Goal: Task Accomplishment & Management: Use online tool/utility

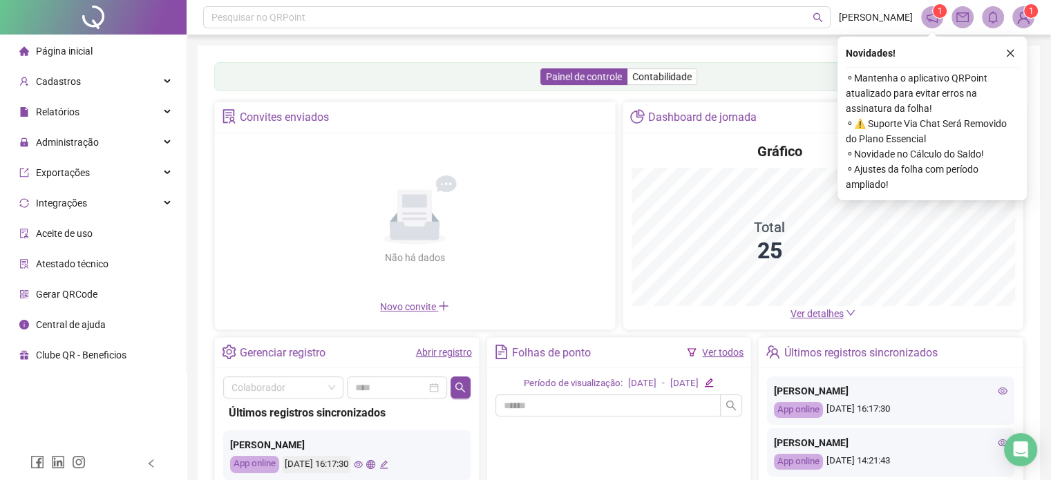
click at [73, 156] on ul "Página inicial Cadastros Relatórios Administração Exportações Integrações Aceit…" at bounding box center [93, 203] width 187 height 337
click at [86, 147] on span "Administração" at bounding box center [67, 142] width 63 height 11
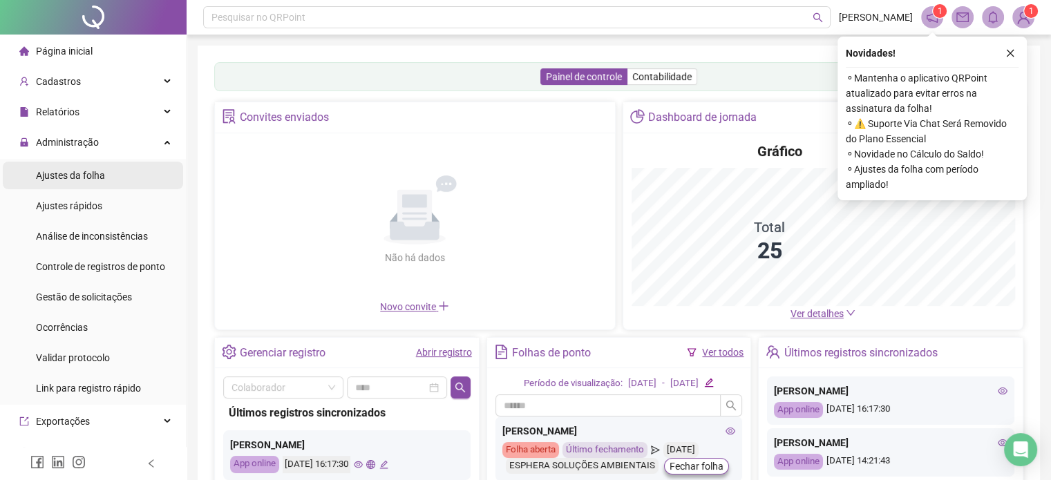
click at [91, 165] on div "Ajustes da folha" at bounding box center [70, 176] width 69 height 28
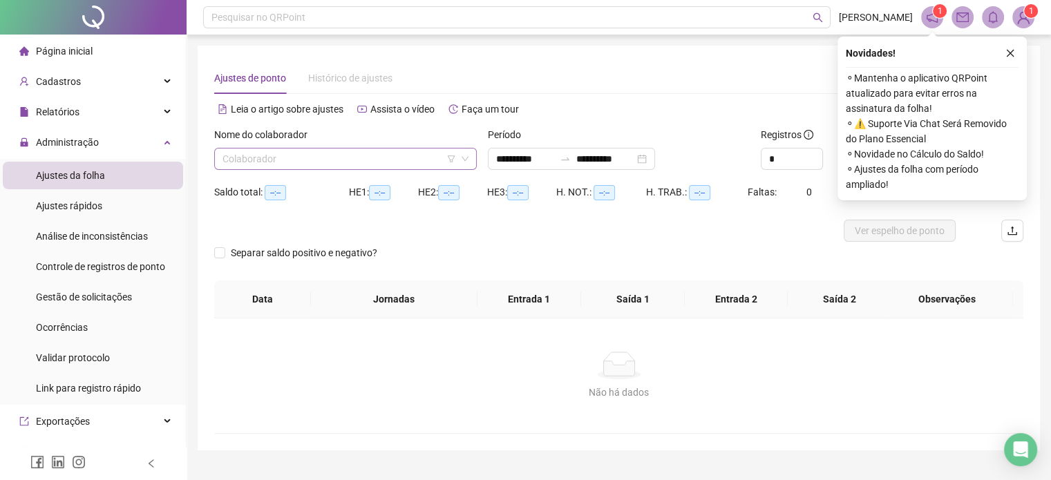
click at [332, 157] on input "search" at bounding box center [340, 159] width 234 height 21
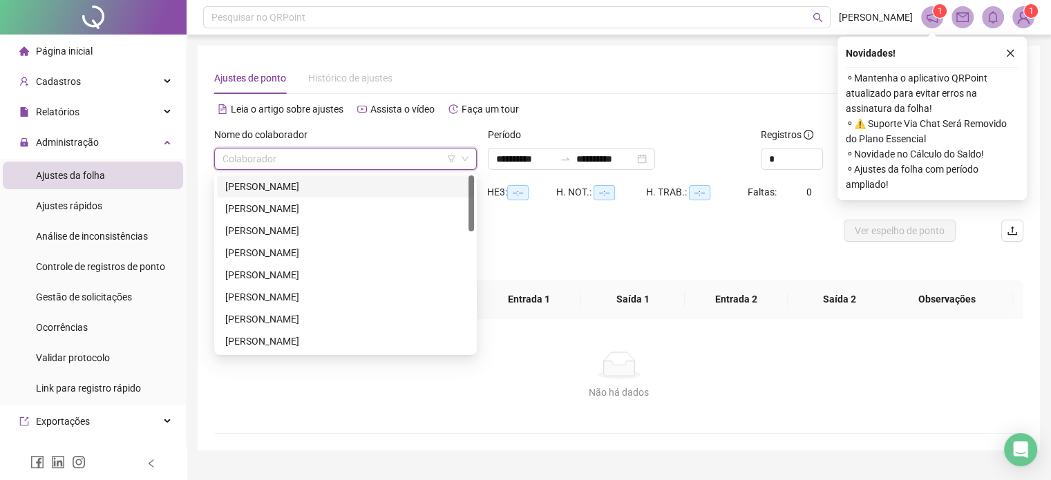
type input "**********"
click at [458, 157] on span at bounding box center [346, 159] width 246 height 21
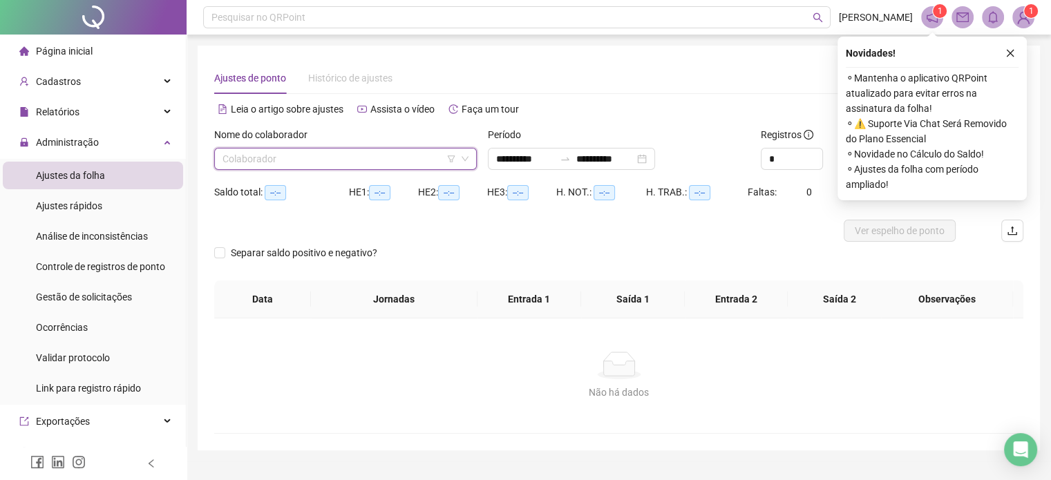
click at [458, 155] on span at bounding box center [346, 159] width 246 height 21
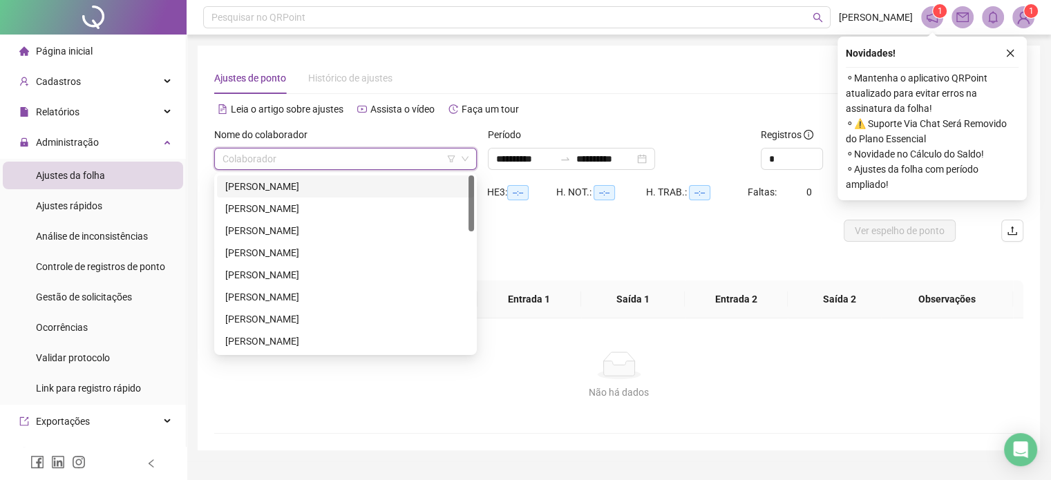
click at [448, 160] on icon "filter" at bounding box center [451, 159] width 8 height 8
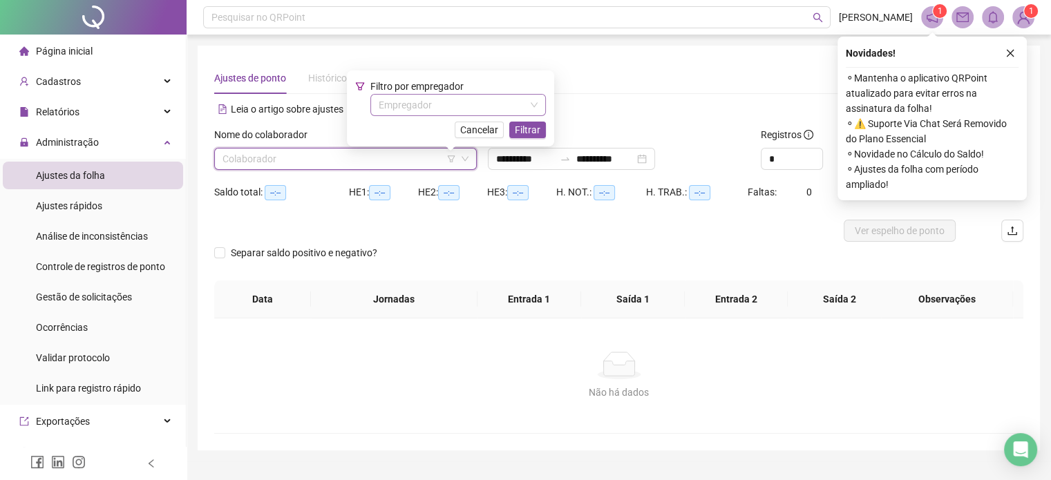
click at [458, 113] on input "search" at bounding box center [452, 105] width 147 height 21
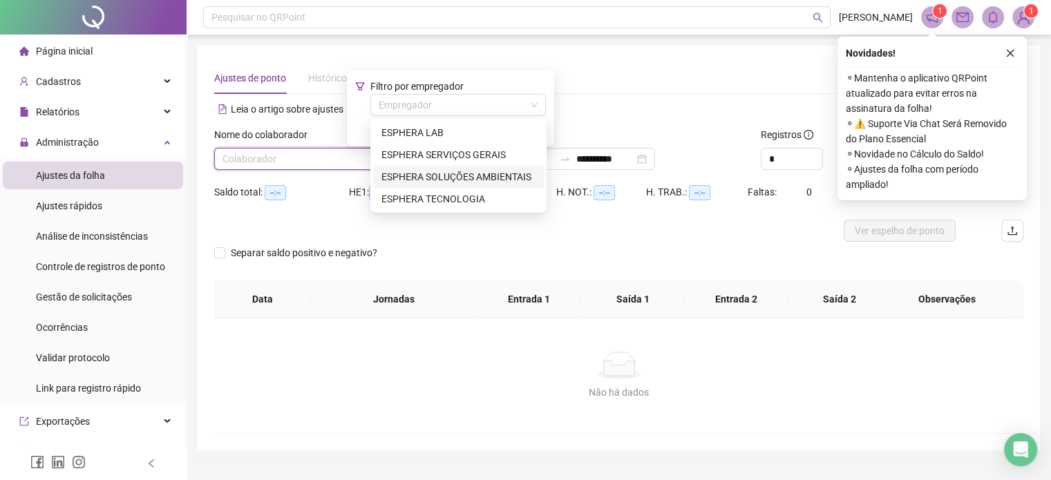
click at [452, 167] on div "ESPHERA SOLUÇÕES AMBIENTAIS" at bounding box center [458, 177] width 171 height 22
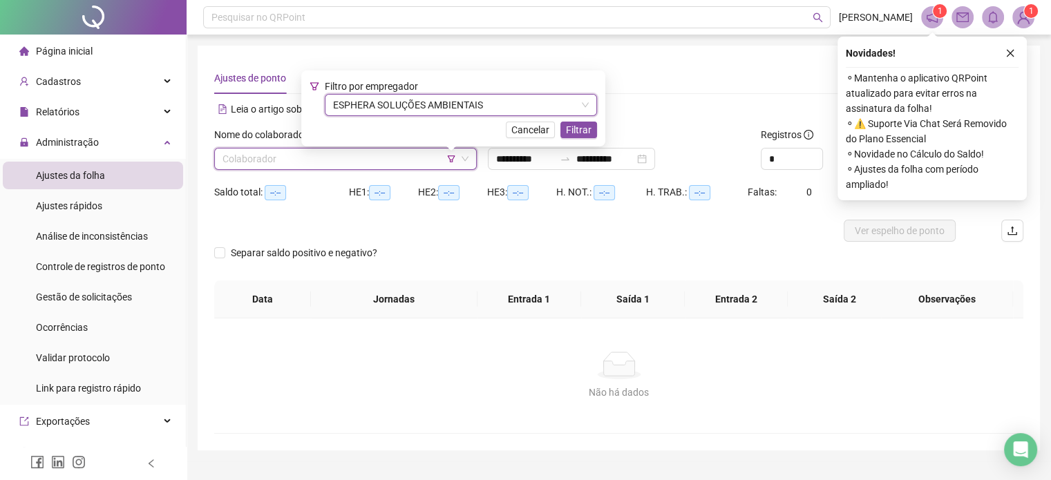
click at [574, 139] on div "Filtro por empregador ESPHERA SOLUÇÕES AMBIENTAIS ESPHERA SOLUÇÕES AMBIENTAIS C…" at bounding box center [453, 108] width 304 height 76
click at [576, 129] on span "Filtrar" at bounding box center [579, 129] width 26 height 15
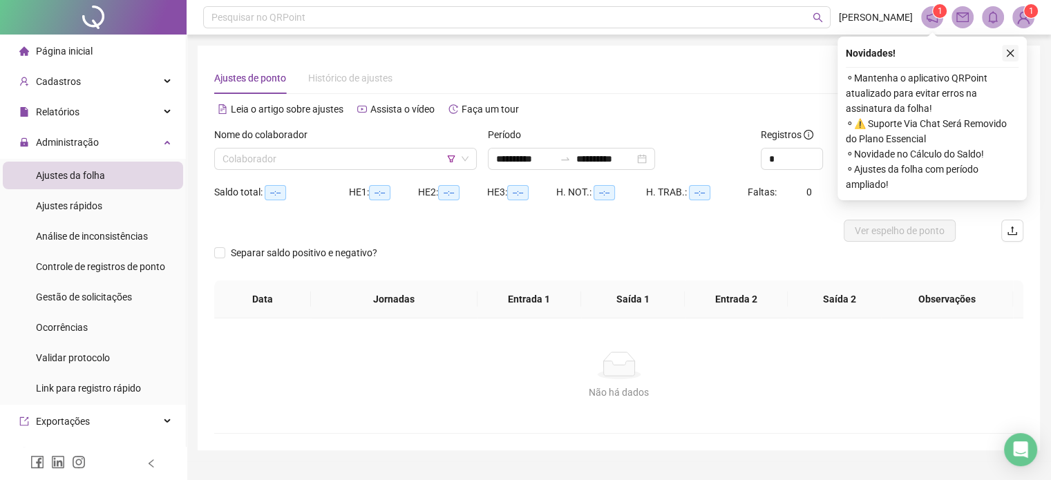
click at [1012, 53] on icon "close" at bounding box center [1011, 53] width 10 height 10
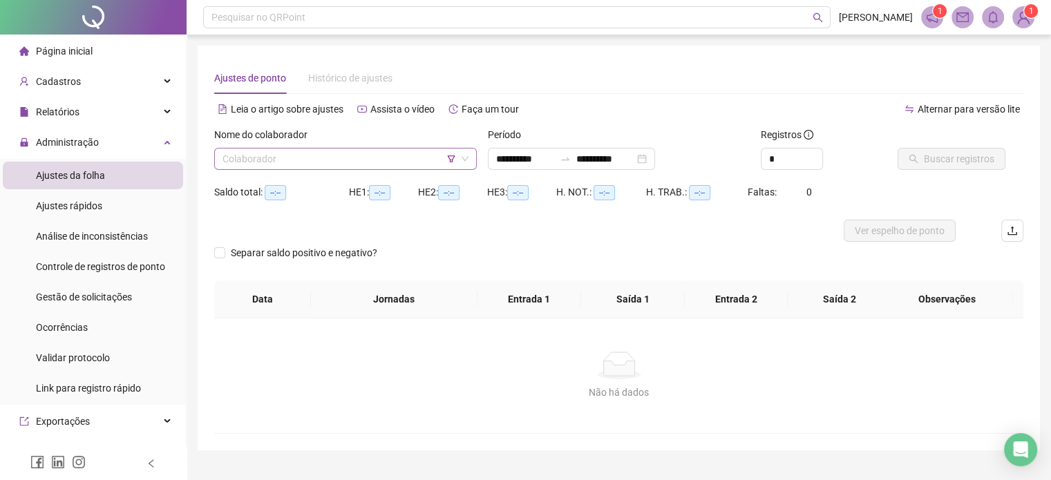
click at [417, 158] on input "search" at bounding box center [340, 159] width 234 height 21
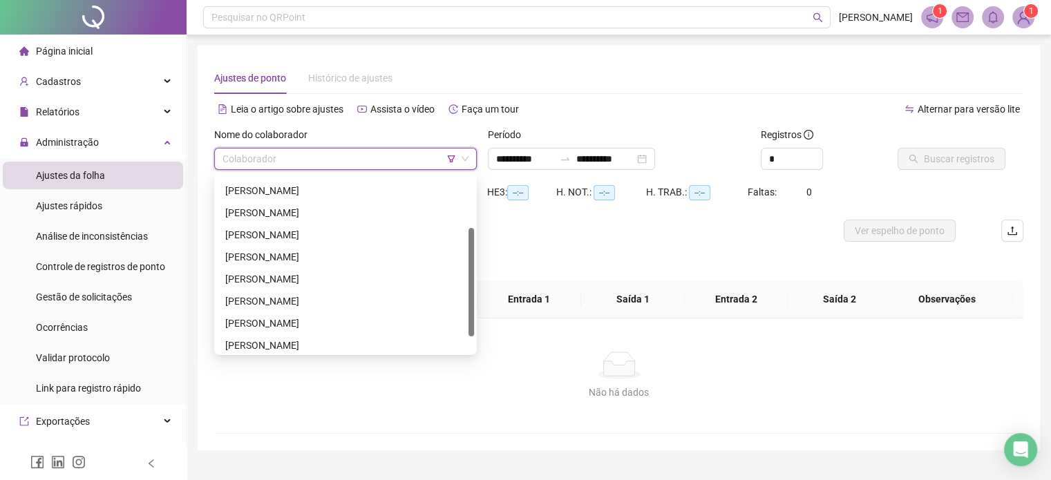
scroll to position [85, 0]
drag, startPoint x: 470, startPoint y: 196, endPoint x: 462, endPoint y: 248, distance: 53.1
click at [462, 248] on div "[PERSON_NAME] [PERSON_NAME] [PERSON_NAME] [PERSON_NAME] [PERSON_NAME] [PERSON_N…" at bounding box center [345, 264] width 257 height 177
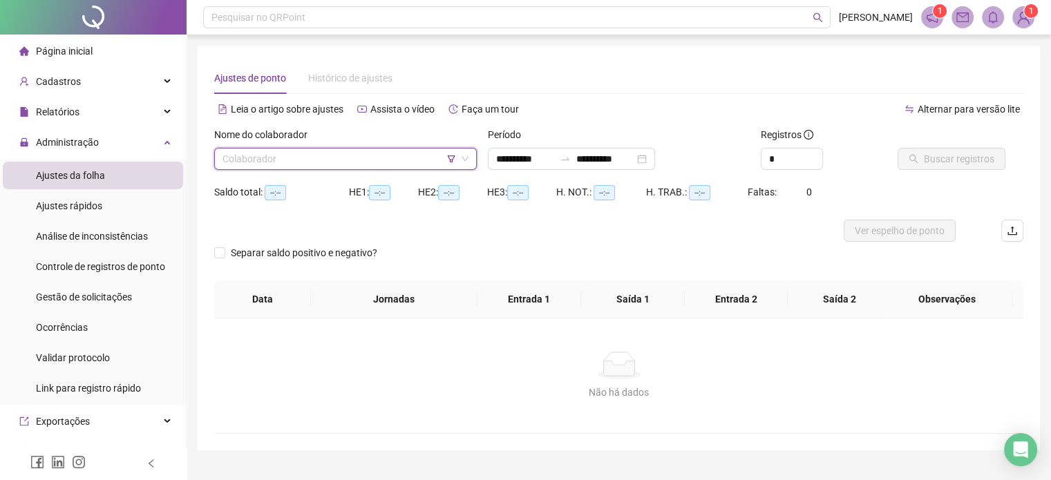
click at [393, 168] on input "search" at bounding box center [340, 159] width 234 height 21
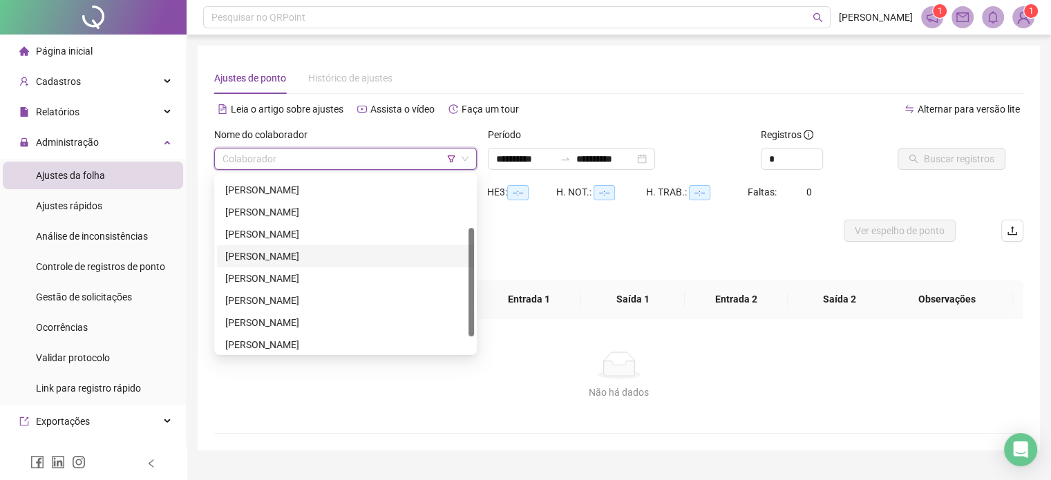
click at [340, 168] on input "search" at bounding box center [340, 159] width 234 height 21
click at [321, 279] on div "[PERSON_NAME]" at bounding box center [345, 278] width 241 height 15
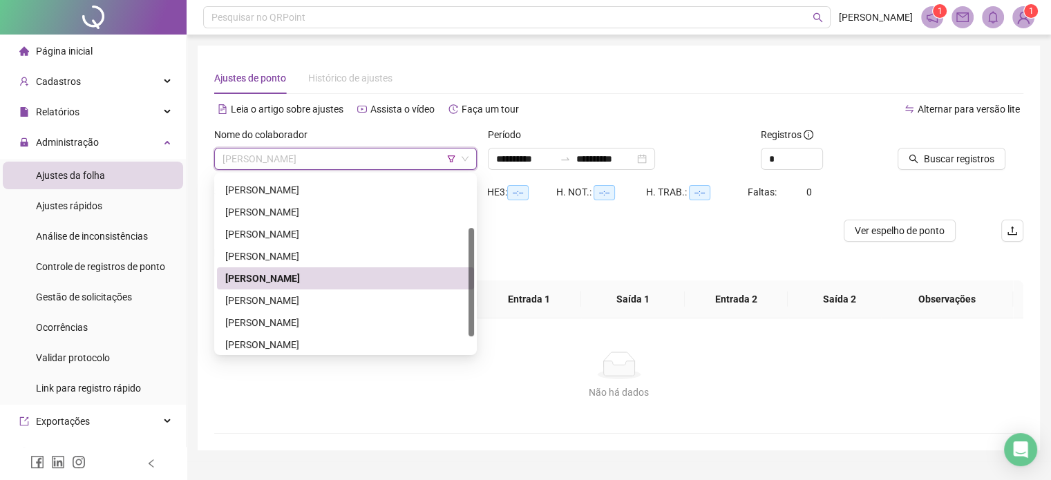
click at [400, 161] on span "[PERSON_NAME]" at bounding box center [346, 159] width 246 height 21
click at [417, 158] on span "[PERSON_NAME]" at bounding box center [346, 159] width 246 height 21
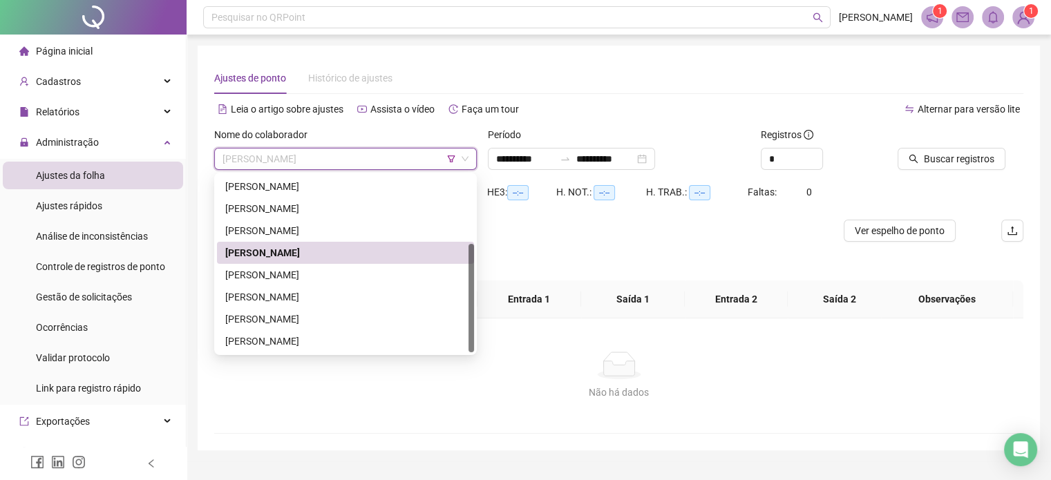
drag, startPoint x: 470, startPoint y: 245, endPoint x: 462, endPoint y: 279, distance: 35.5
click at [462, 279] on div "[PERSON_NAME] [PERSON_NAME] [PERSON_NAME] [PERSON_NAME] [PERSON_NAME] [PERSON_N…" at bounding box center [345, 264] width 257 height 177
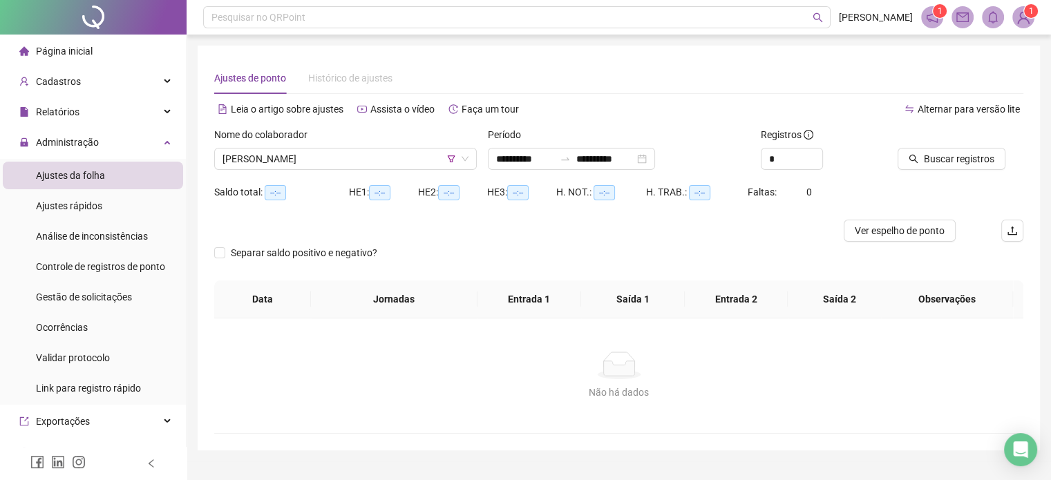
click at [401, 171] on div "Nome do colaborador [PERSON_NAME]" at bounding box center [346, 154] width 274 height 54
click at [402, 168] on span "[PERSON_NAME]" at bounding box center [346, 159] width 246 height 21
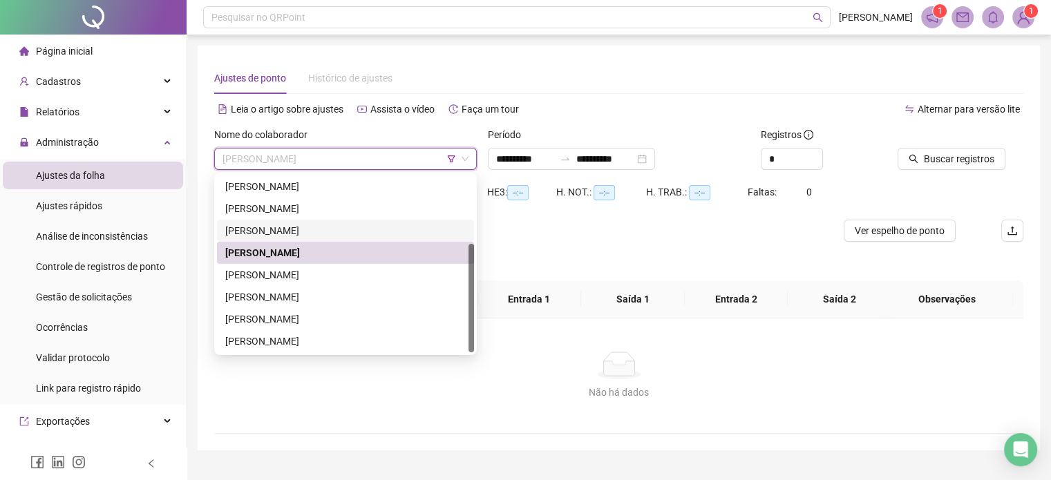
click at [473, 257] on div at bounding box center [472, 298] width 6 height 109
click at [452, 157] on icon "filter" at bounding box center [451, 159] width 8 height 8
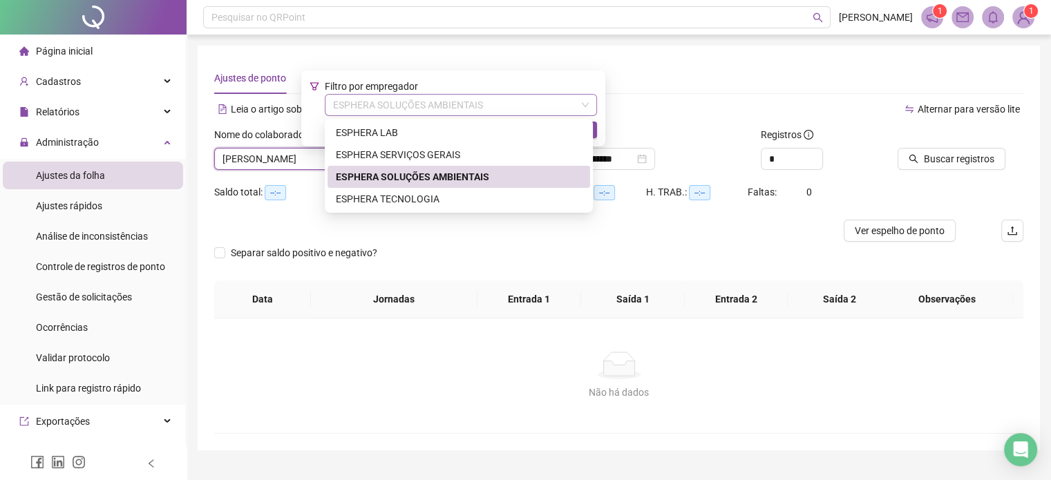
click at [442, 104] on span "ESPHERA SOLUÇÕES AMBIENTAIS" at bounding box center [461, 105] width 256 height 21
click at [435, 133] on div "ESPHERA LAB" at bounding box center [459, 132] width 246 height 15
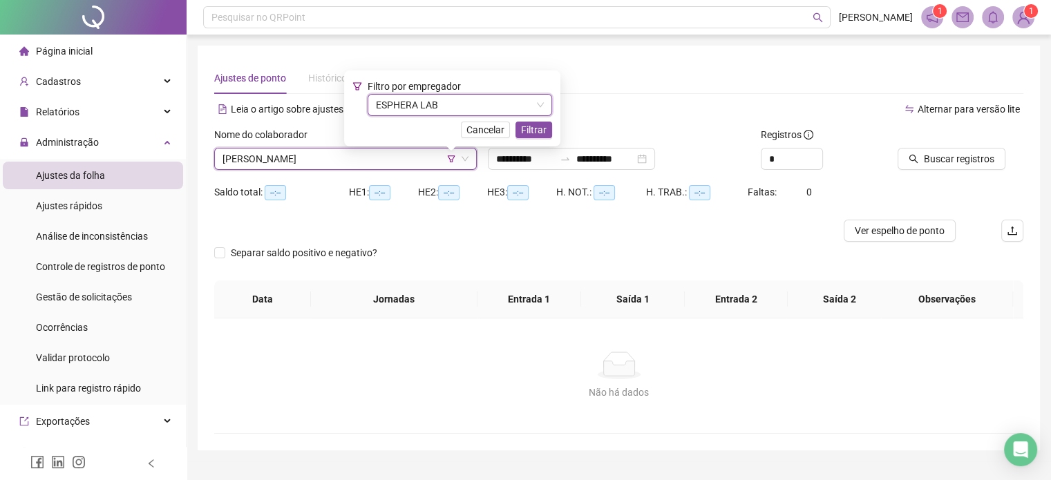
click at [538, 140] on div "Filtro por empregador ESPHERA LAB ESPHERA LAB Cancelar Filtrar" at bounding box center [452, 108] width 216 height 76
click at [536, 129] on span "Filtrar" at bounding box center [534, 129] width 26 height 15
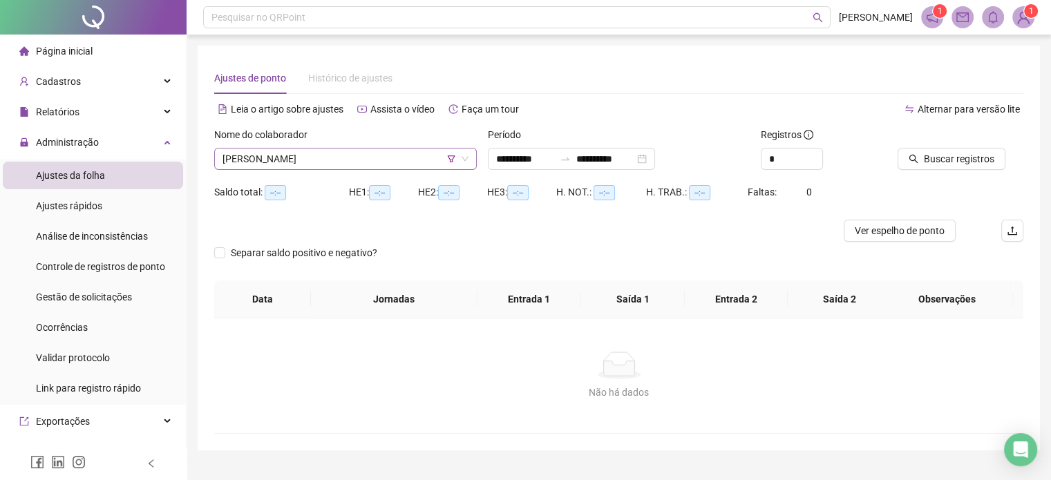
click at [409, 165] on span "[PERSON_NAME]" at bounding box center [346, 159] width 246 height 21
click at [368, 160] on span "[PERSON_NAME]" at bounding box center [346, 159] width 246 height 21
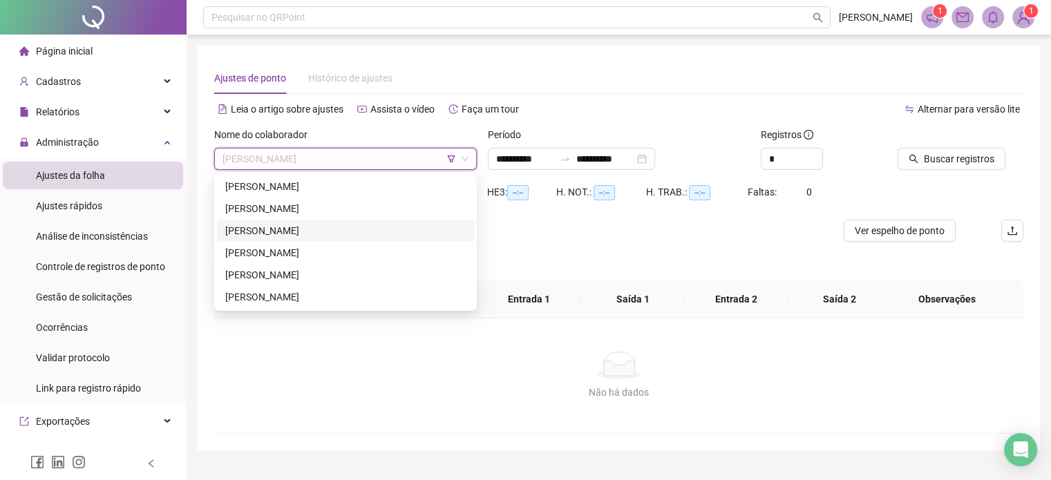
click at [378, 164] on span "[PERSON_NAME]" at bounding box center [346, 159] width 246 height 21
